Goal: Information Seeking & Learning: Check status

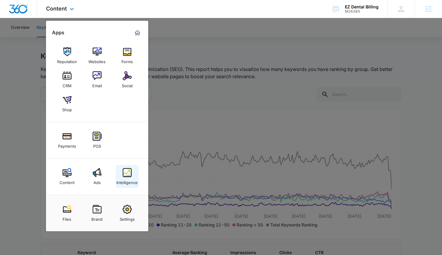
click at [127, 172] on img at bounding box center [127, 172] width 9 height 9
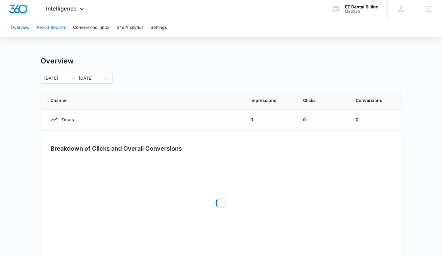
click at [50, 28] on button "Period Reports" at bounding box center [51, 27] width 29 height 19
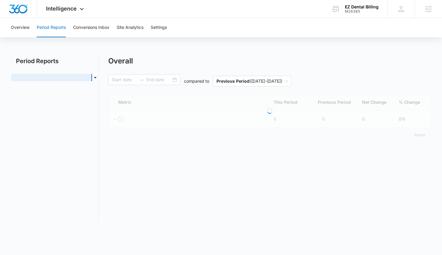
type input "01/01/2025"
type input "09/12/2025"
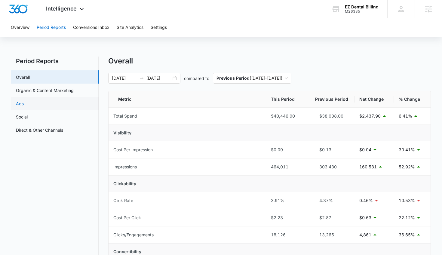
click at [24, 101] on link "Ads" at bounding box center [20, 104] width 8 height 6
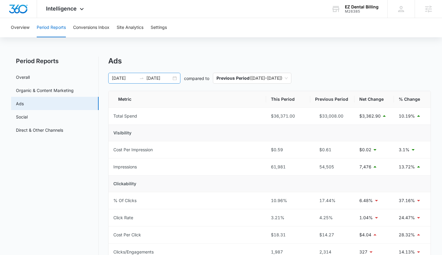
click at [176, 78] on div "01/01/2025 09/12/2025" at bounding box center [144, 78] width 72 height 11
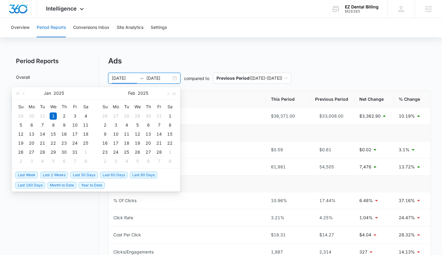
click at [82, 175] on span "Last 30 Days" at bounding box center [83, 175] width 27 height 7
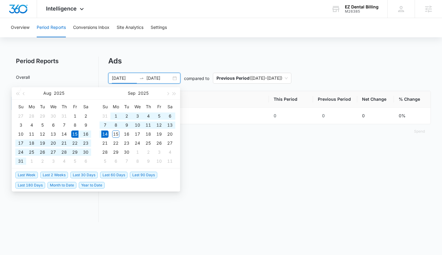
type input "08/15/2025"
type input "09/14/2025"
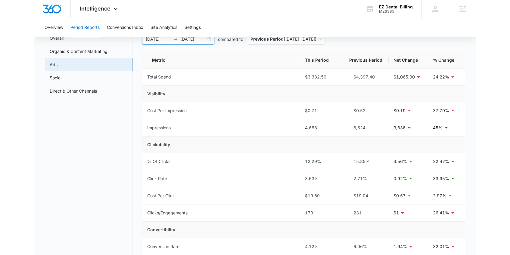
scroll to position [66, 0]
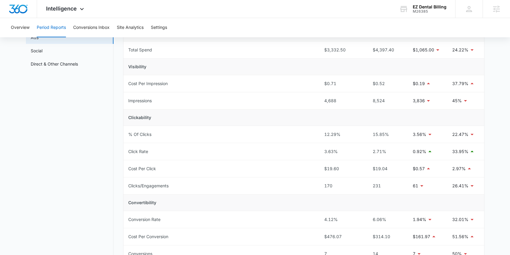
click at [96, 121] on nav "Period Reports Overall Organic & Content Marketing Ads Social Direct & Other Ch…" at bounding box center [70, 179] width 88 height 378
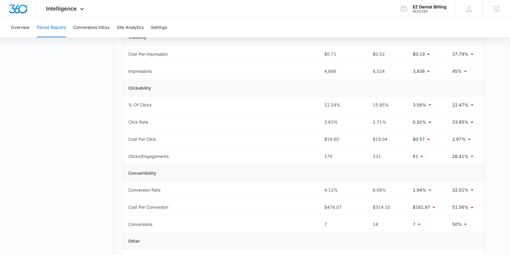
scroll to position [95, 0]
click at [72, 196] on nav "Period Reports Overall Organic & Content Marketing Ads Social Direct & Other Ch…" at bounding box center [70, 150] width 88 height 378
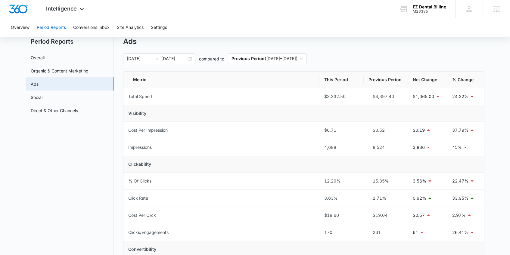
scroll to position [6, 0]
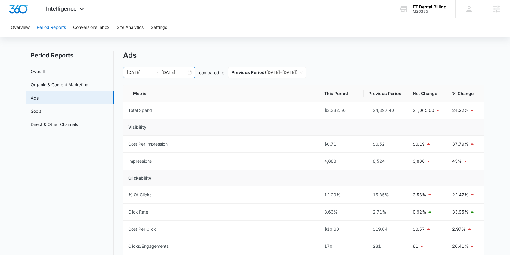
click at [192, 74] on div "08/15/2025 09/14/2025" at bounding box center [159, 72] width 72 height 11
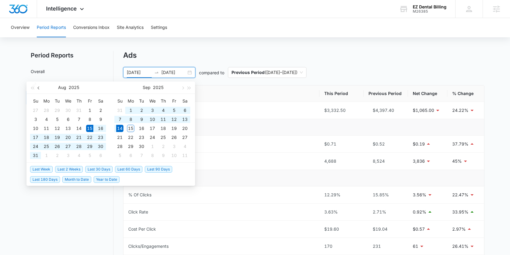
click at [38, 87] on span "button" at bounding box center [39, 87] width 3 height 3
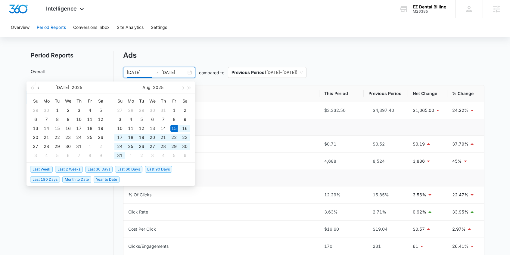
click at [36, 88] on button "button" at bounding box center [39, 88] width 7 height 12
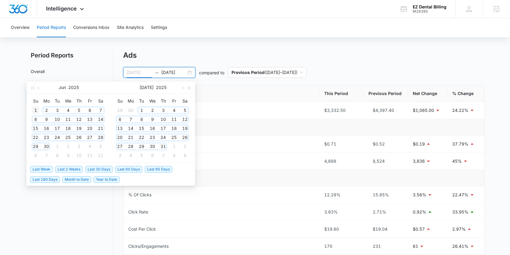
type input "06/01/2025"
click at [35, 110] on div "1" at bounding box center [35, 110] width 7 height 7
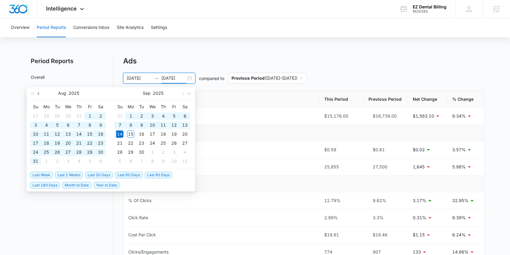
click at [39, 92] on button "button" at bounding box center [39, 93] width 7 height 12
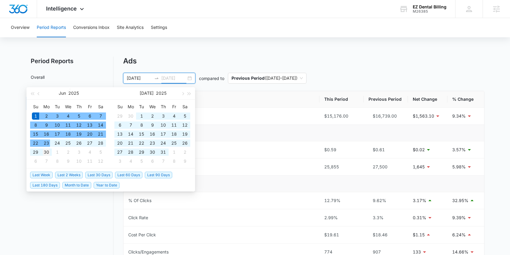
type input "06/30/2025"
click at [46, 149] on div "30" at bounding box center [46, 152] width 7 height 7
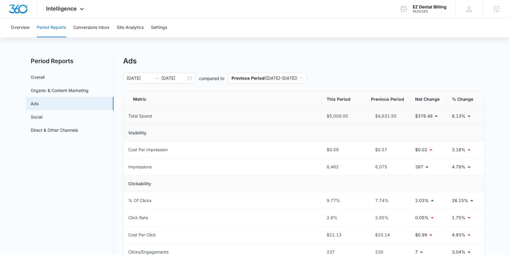
click at [329, 116] on div "$5,008.00" at bounding box center [344, 116] width 35 height 7
click at [121, 142] on div "Period Reports Overall Organic & Content Marketing Ads Social Direct & Other Ch…" at bounding box center [255, 246] width 458 height 378
click at [42, 91] on link "Organic & Content Marketing" at bounding box center [60, 90] width 58 height 6
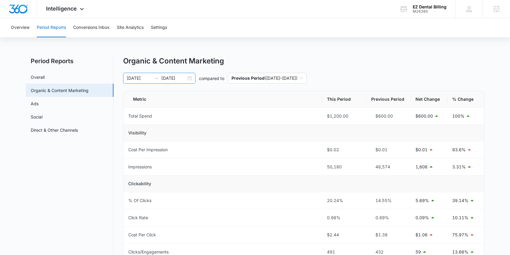
click at [189, 79] on div "06/01/2025 06/30/2025" at bounding box center [159, 78] width 72 height 11
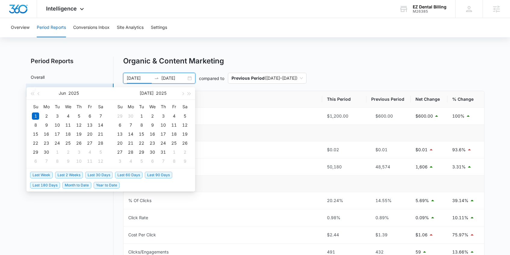
click at [101, 172] on span "Last 30 Days" at bounding box center [98, 175] width 27 height 7
type input "08/15/2025"
type input "09/14/2025"
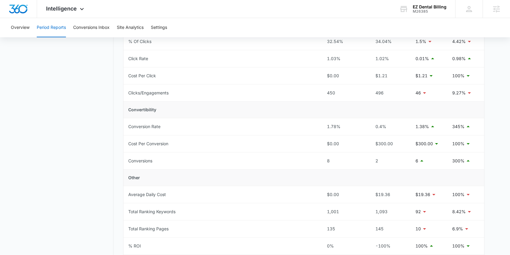
scroll to position [162, 0]
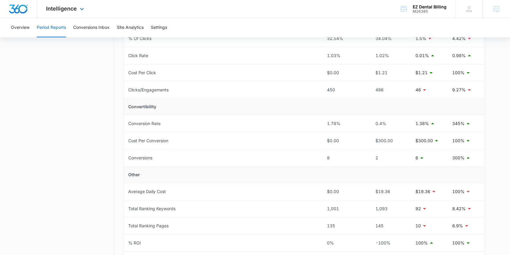
click at [74, 14] on div "Intelligence Apps Reputation Websites Forms CRM Email Social Shop Payments POS …" at bounding box center [65, 9] width 57 height 18
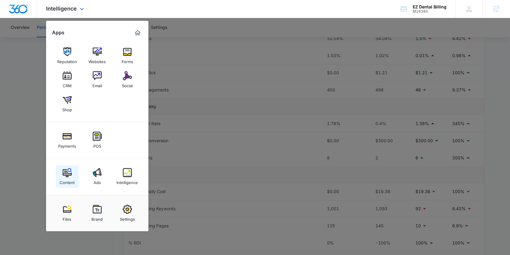
click at [75, 177] on link "Content" at bounding box center [67, 176] width 23 height 23
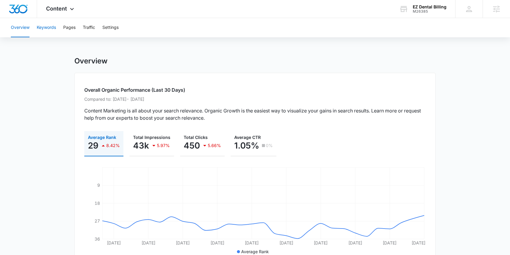
click at [51, 25] on button "Keywords" at bounding box center [46, 27] width 19 height 19
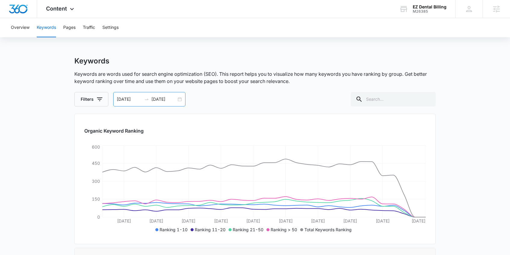
click at [177, 101] on div "08/15/2025 09/14/2025" at bounding box center [149, 99] width 72 height 14
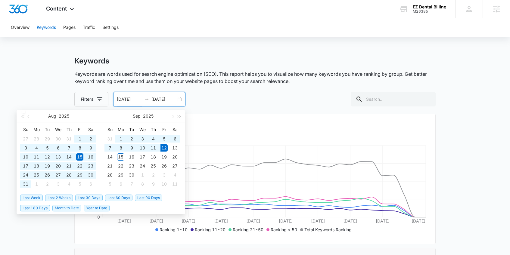
click at [102, 208] on span "Year to Date" at bounding box center [97, 208] width 26 height 7
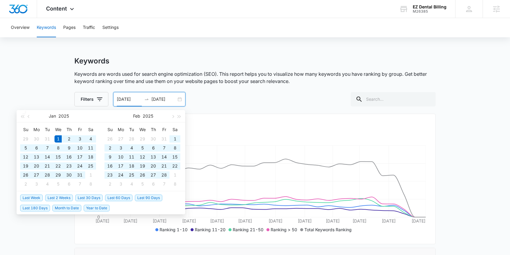
type input "01/01/2025"
type input "09/12/2025"
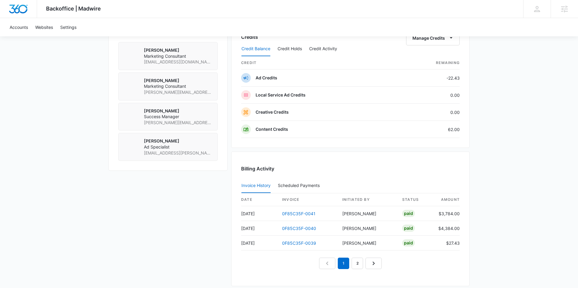
scroll to position [458, 0]
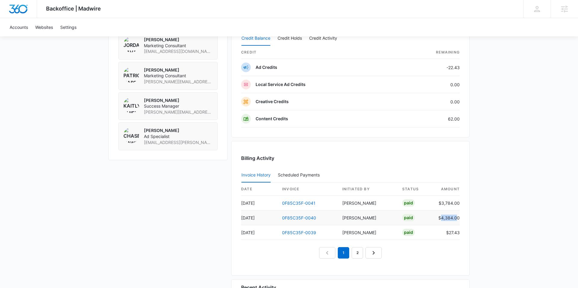
drag, startPoint x: 442, startPoint y: 218, endPoint x: 458, endPoint y: 217, distance: 16.3
click at [458, 217] on td "$4,384.00" at bounding box center [446, 218] width 26 height 15
click at [442, 203] on td "$3,784.00" at bounding box center [446, 203] width 26 height 15
click at [356, 253] on link "2" at bounding box center [357, 252] width 11 height 11
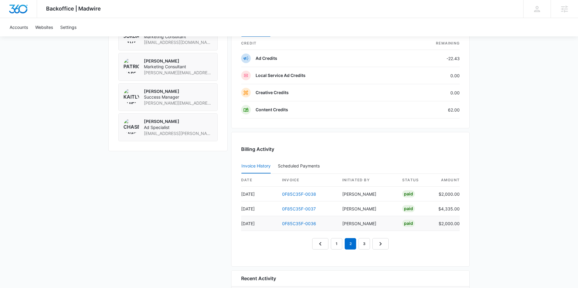
scroll to position [469, 0]
